Goal: Task Accomplishment & Management: Complete application form

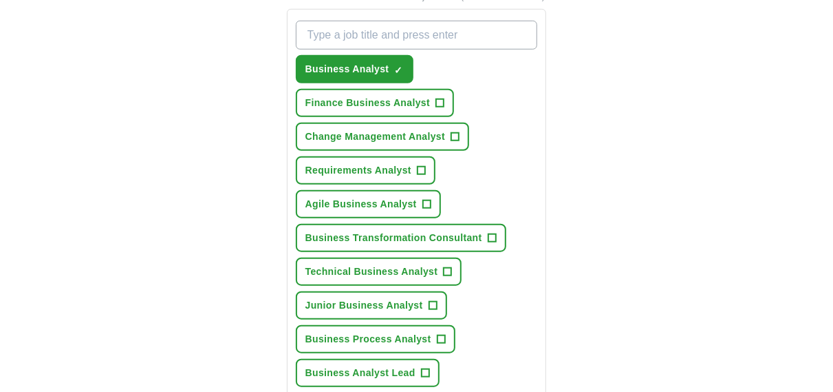
scroll to position [482, 0]
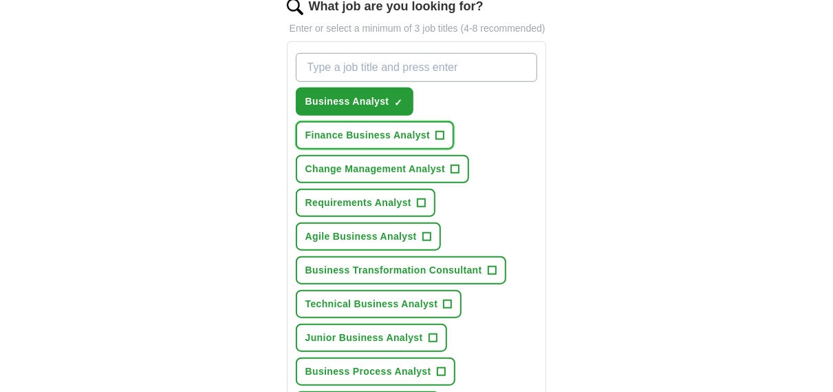
click at [437, 137] on span "+" at bounding box center [440, 135] width 8 height 11
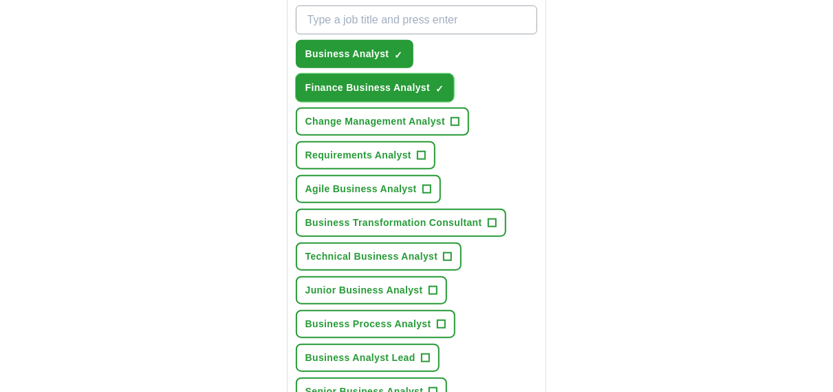
scroll to position [551, 0]
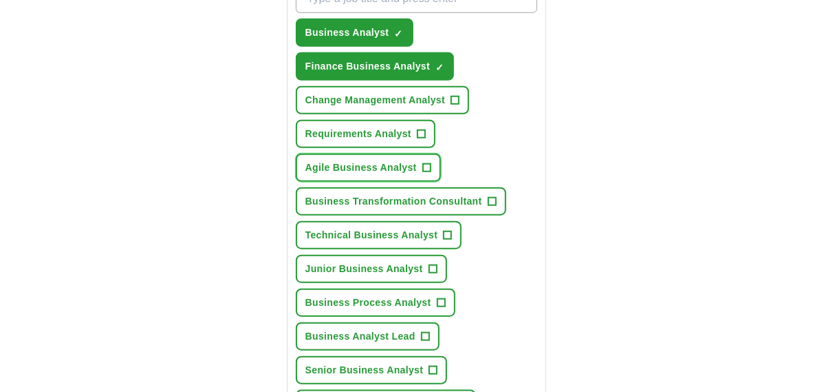
click at [427, 162] on span "+" at bounding box center [427, 167] width 8 height 11
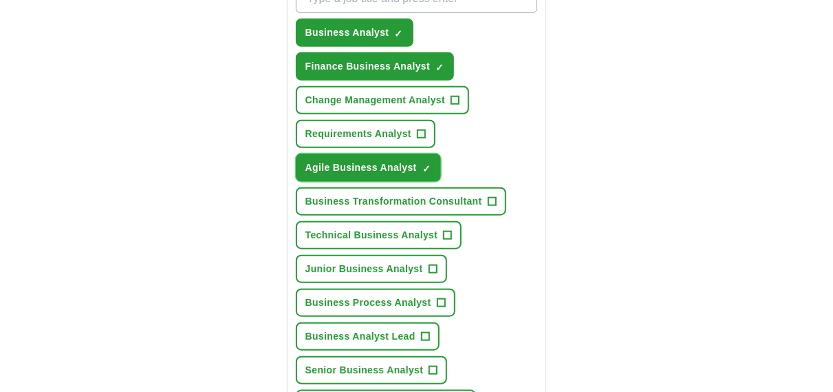
scroll to position [619, 0]
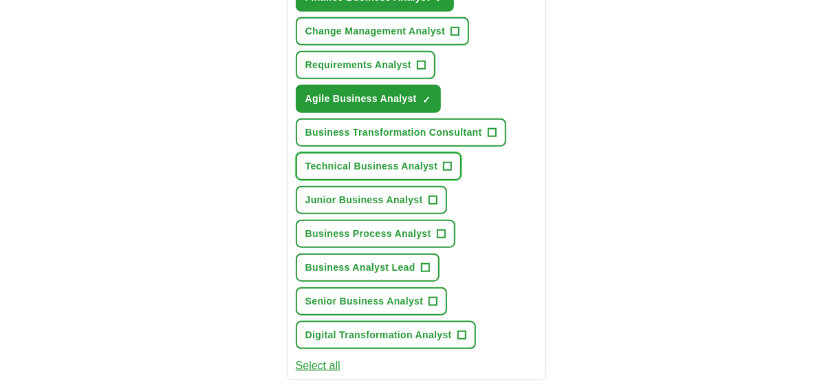
click at [447, 162] on span "+" at bounding box center [448, 166] width 8 height 11
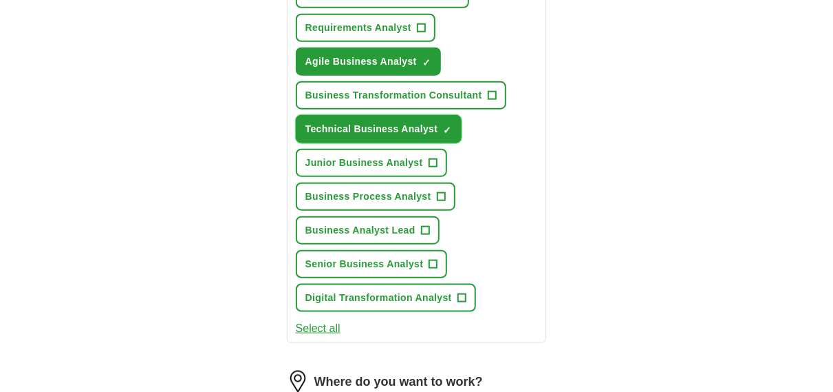
scroll to position [688, 0]
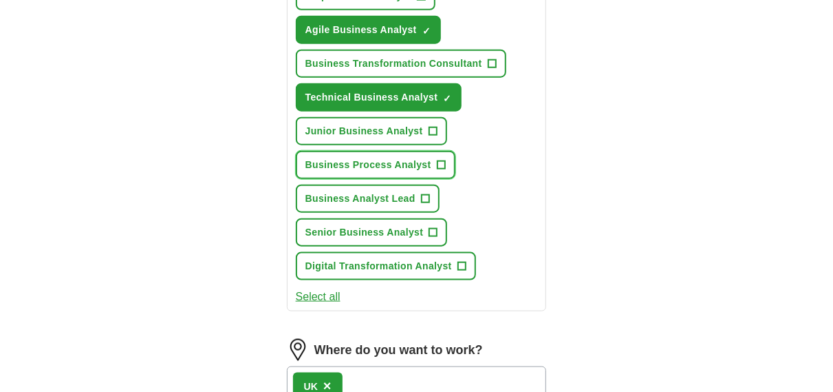
click at [443, 160] on span "+" at bounding box center [441, 165] width 8 height 11
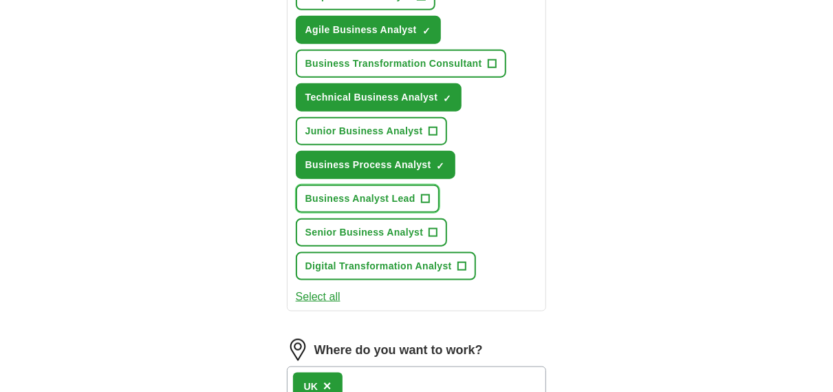
click at [421, 193] on span "+" at bounding box center [425, 198] width 8 height 11
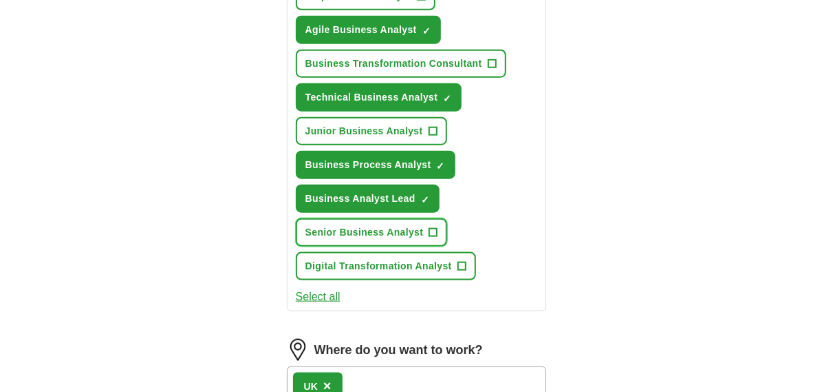
click at [436, 227] on span "+" at bounding box center [433, 232] width 8 height 11
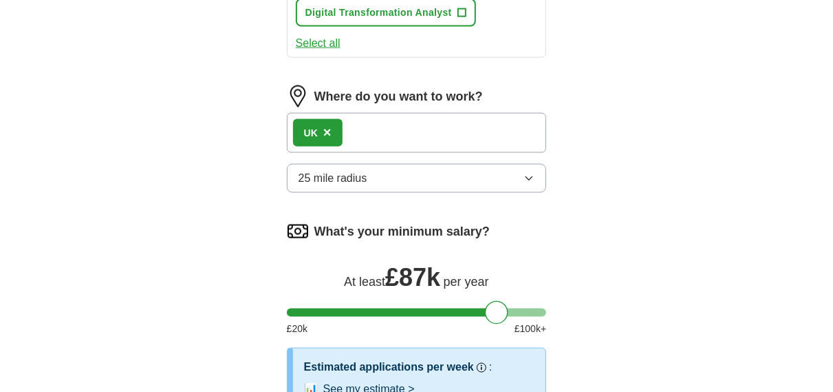
scroll to position [964, 0]
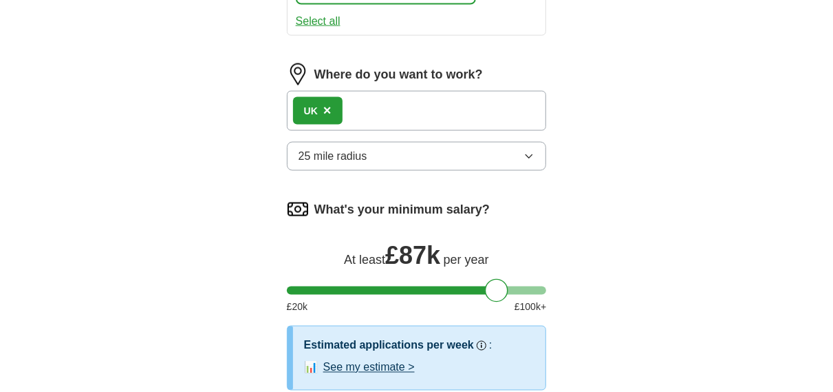
click at [478, 154] on button "25 mile radius" at bounding box center [417, 156] width 260 height 29
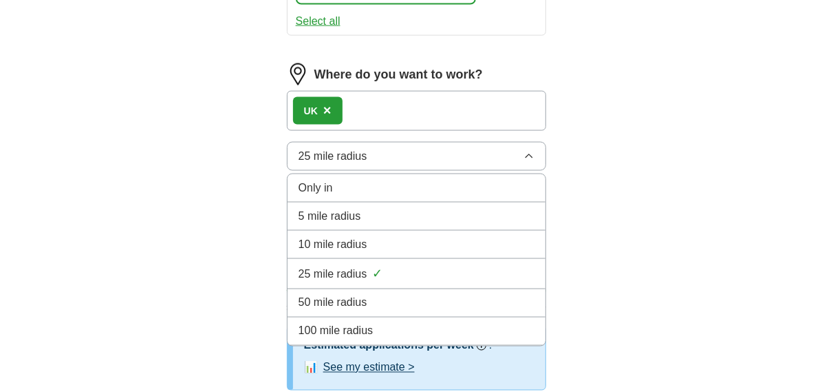
click at [462, 202] on li "5 mile radius" at bounding box center [417, 216] width 259 height 28
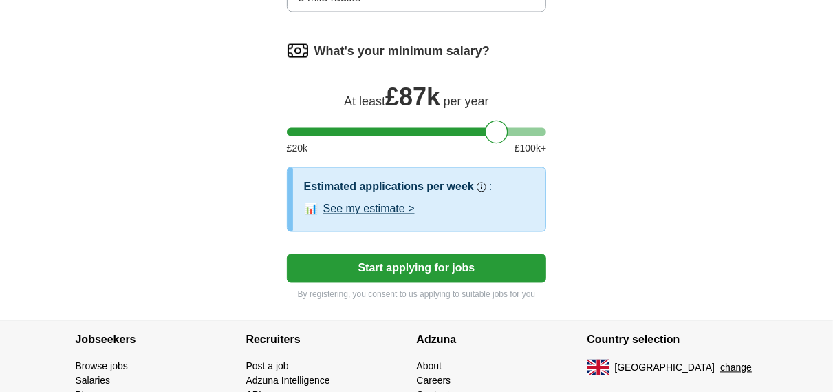
scroll to position [1101, 0]
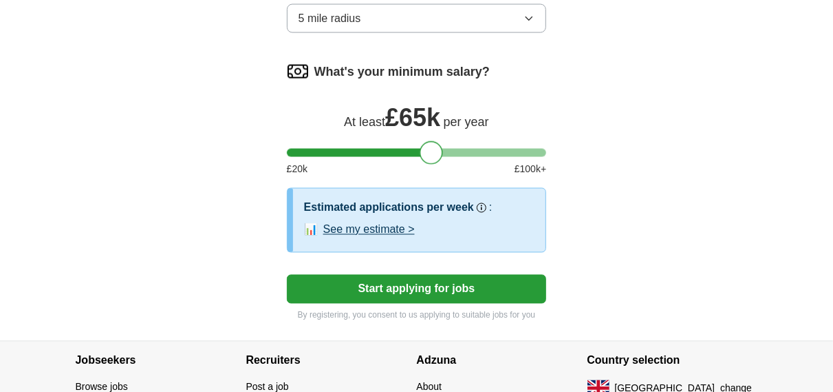
drag, startPoint x: 500, startPoint y: 149, endPoint x: 439, endPoint y: 151, distance: 60.6
click at [434, 147] on div at bounding box center [431, 152] width 23 height 23
click at [450, 281] on button "Start applying for jobs" at bounding box center [417, 289] width 260 height 29
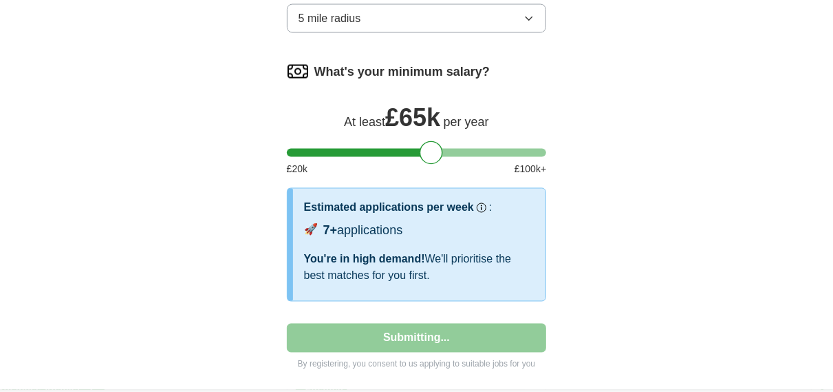
select select "**"
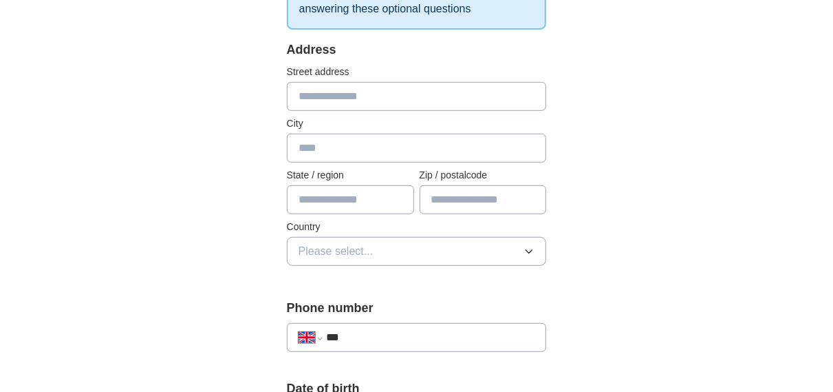
scroll to position [206, 0]
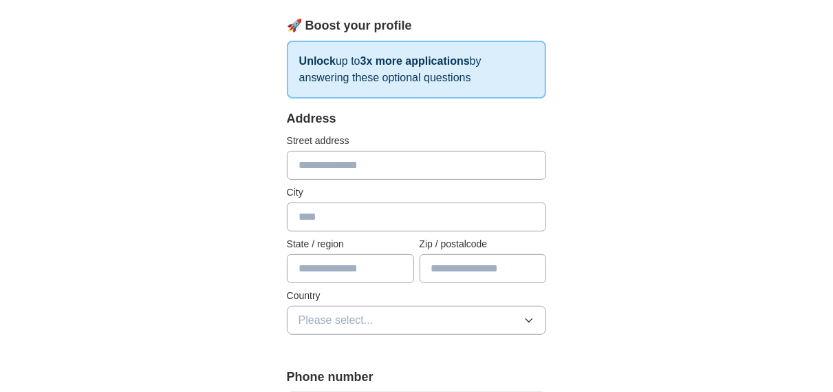
click at [440, 216] on input "text" at bounding box center [417, 216] width 260 height 29
type input "******"
click at [488, 317] on button "Please select..." at bounding box center [417, 320] width 260 height 29
click at [467, 350] on div "[GEOGRAPHIC_DATA]" at bounding box center [417, 351] width 237 height 17
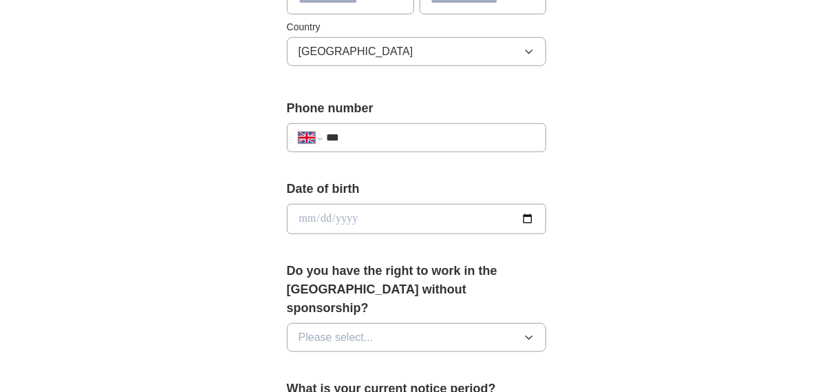
scroll to position [482, 0]
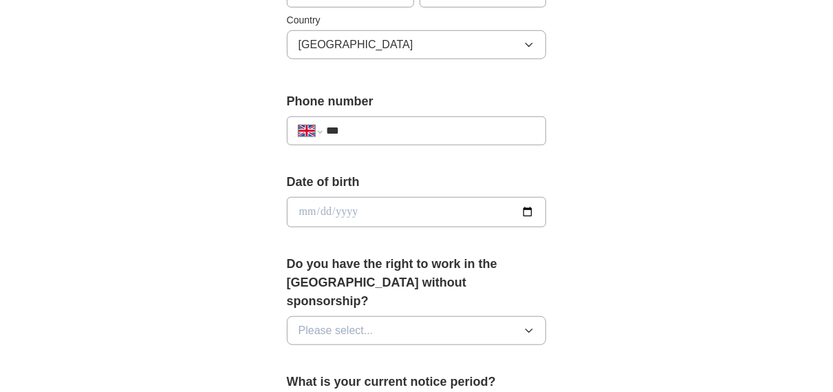
click at [401, 125] on input "***" at bounding box center [430, 131] width 209 height 17
type input "**********"
type input "*********"
type input "********"
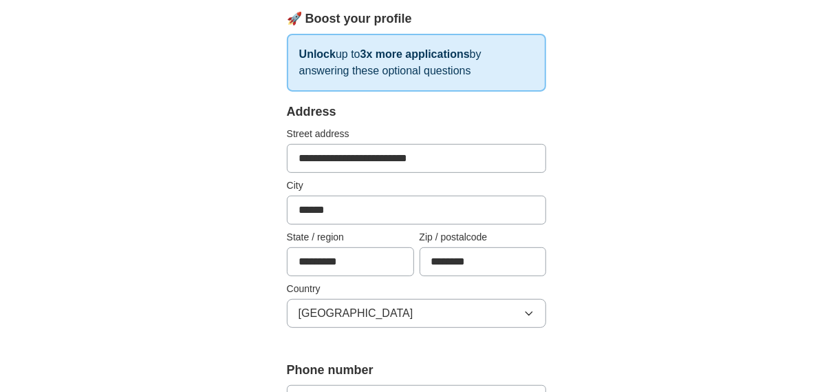
scroll to position [138, 0]
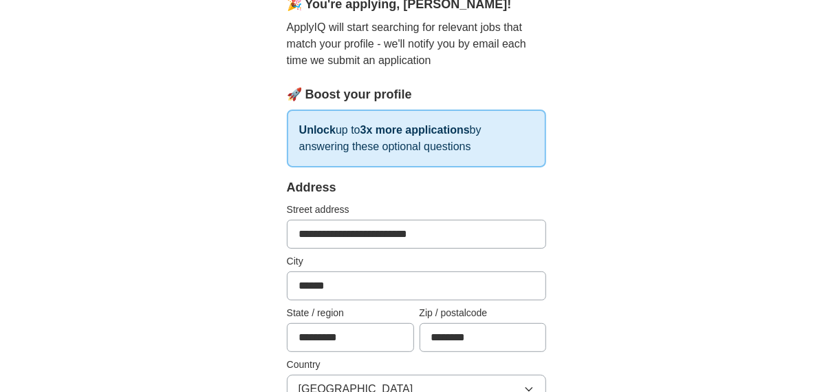
drag, startPoint x: 423, startPoint y: 228, endPoint x: 262, endPoint y: 233, distance: 160.4
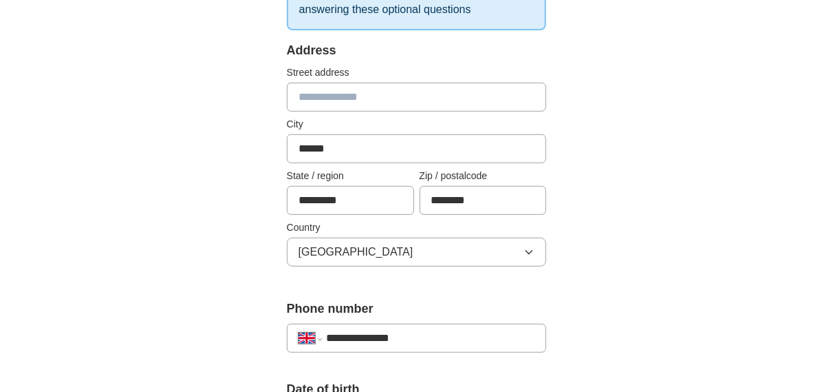
scroll to position [275, 0]
drag, startPoint x: 499, startPoint y: 200, endPoint x: 421, endPoint y: 192, distance: 78.2
click at [421, 192] on input "********" at bounding box center [483, 199] width 127 height 29
drag, startPoint x: 356, startPoint y: 200, endPoint x: 262, endPoint y: 205, distance: 93.8
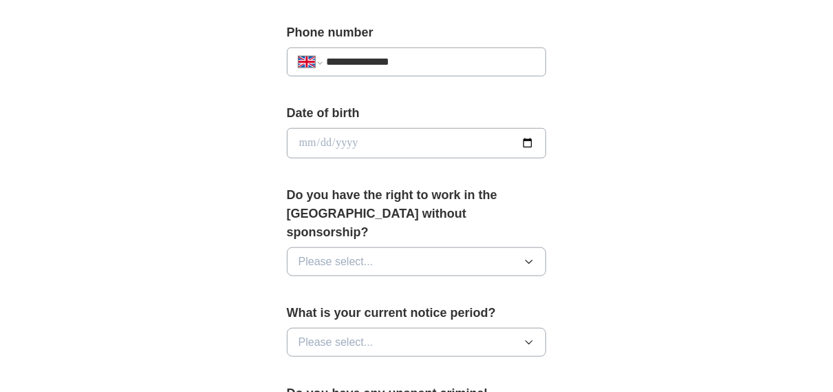
scroll to position [619, 0]
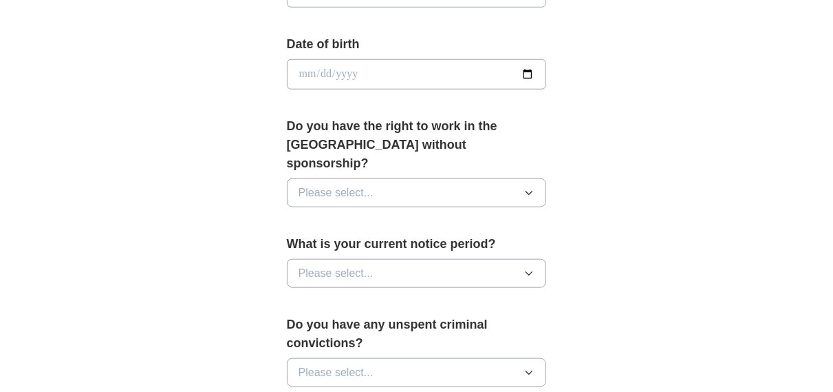
click at [486, 178] on button "Please select..." at bounding box center [417, 192] width 260 height 29
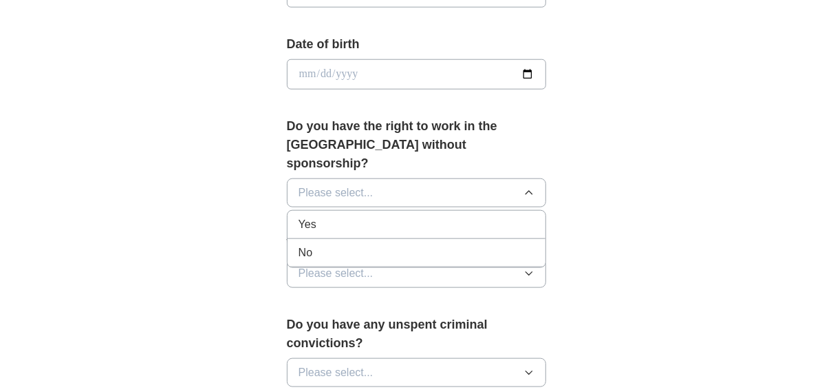
click at [475, 216] on div "Yes" at bounding box center [417, 224] width 237 height 17
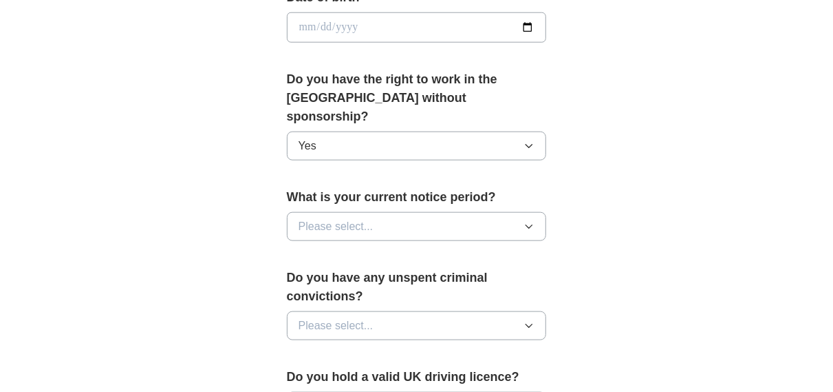
scroll to position [688, 0]
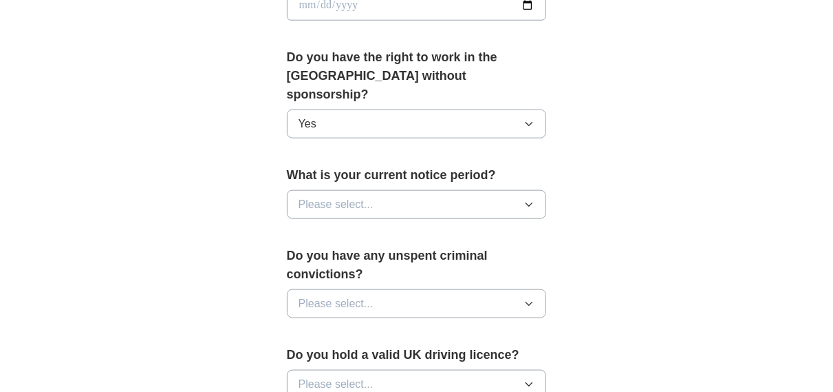
click at [476, 190] on button "Please select..." at bounding box center [417, 204] width 260 height 29
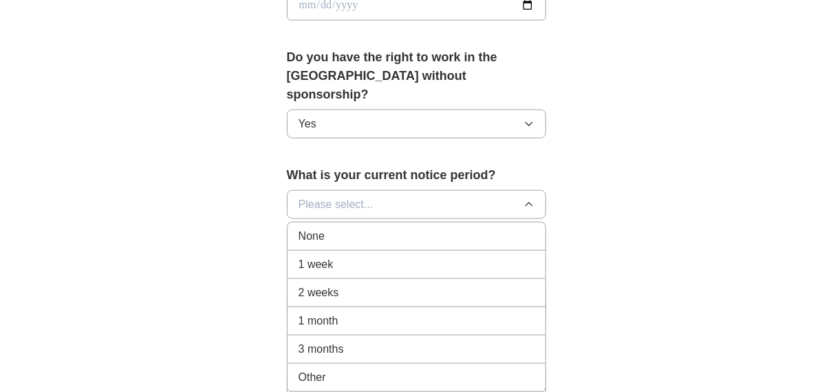
click at [467, 228] on div "None" at bounding box center [417, 236] width 237 height 17
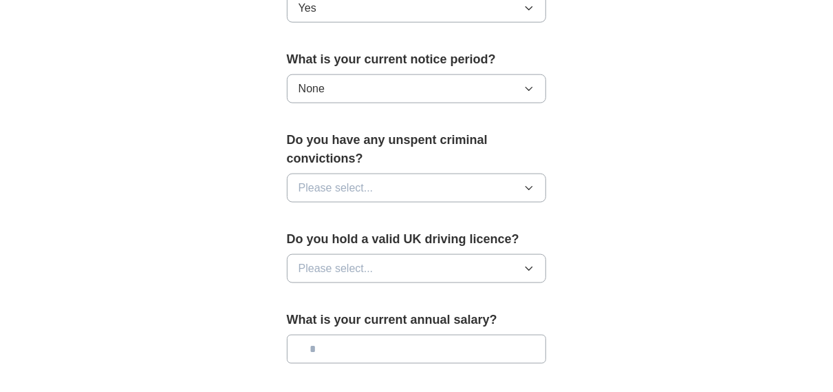
scroll to position [826, 0]
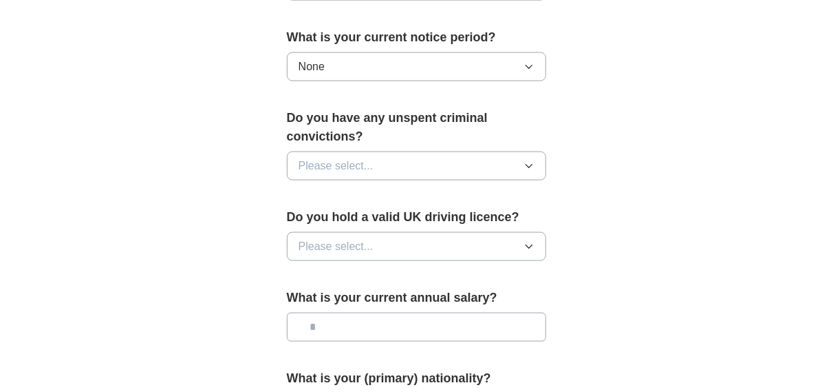
click at [446, 151] on button "Please select..." at bounding box center [417, 165] width 260 height 29
click at [438, 217] on div "No" at bounding box center [417, 225] width 237 height 17
click at [436, 232] on button "Please select..." at bounding box center [417, 246] width 260 height 29
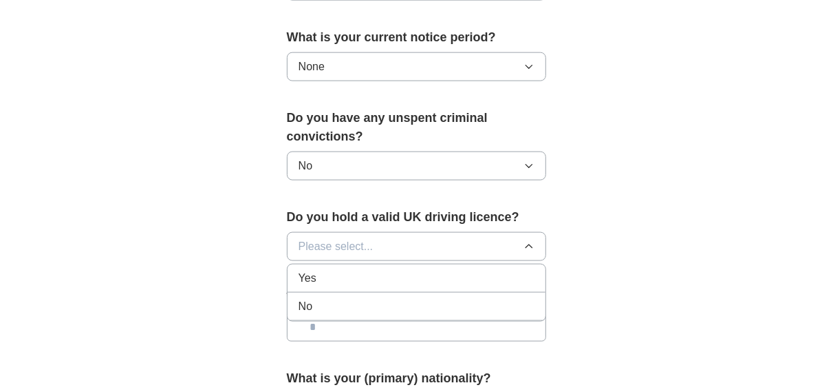
click at [426, 298] on div "No" at bounding box center [417, 306] width 237 height 17
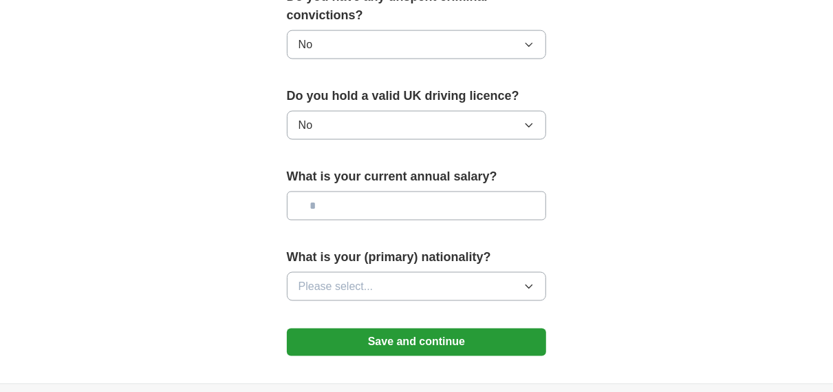
scroll to position [964, 0]
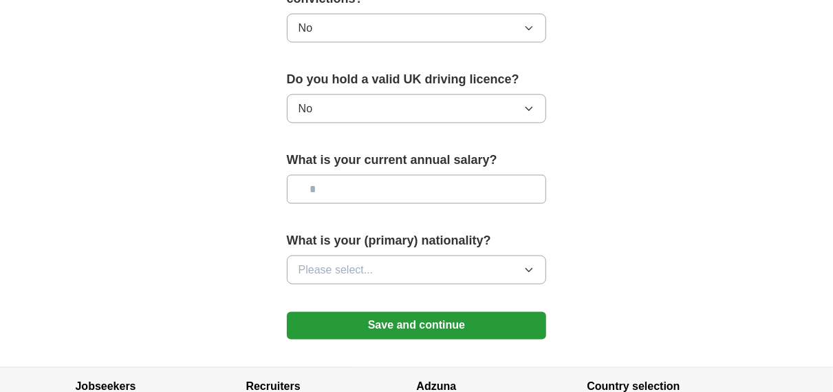
click at [434, 175] on input "text" at bounding box center [417, 189] width 260 height 29
click at [438, 255] on button "Please select..." at bounding box center [417, 269] width 260 height 29
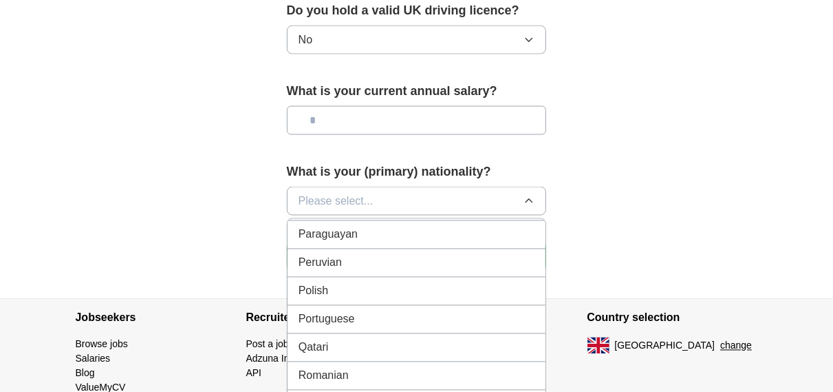
scroll to position [3923, 0]
click at [418, 280] on div "Polish" at bounding box center [417, 288] width 237 height 17
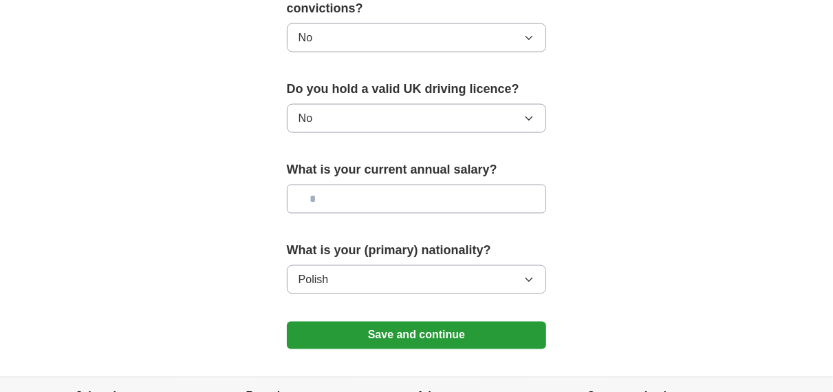
scroll to position [1032, 0]
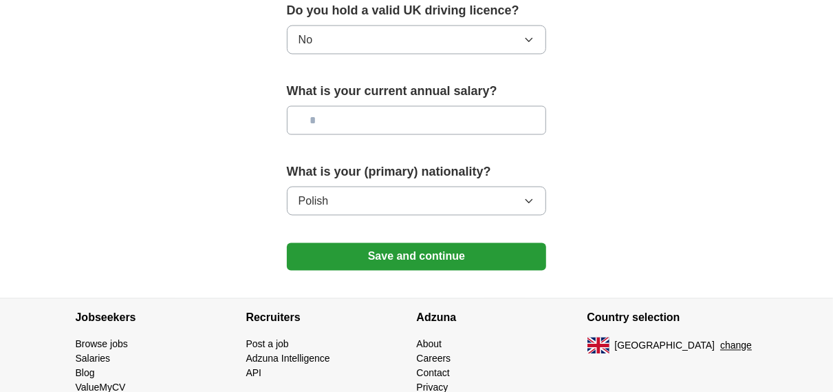
click at [423, 243] on button "Save and continue" at bounding box center [417, 257] width 260 height 28
